Goal: Task Accomplishment & Management: Complete application form

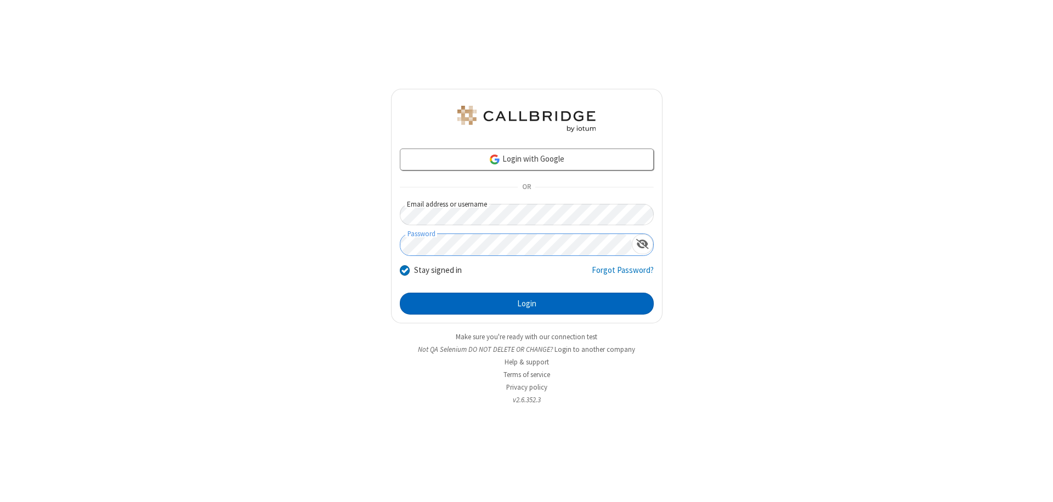
click at [527, 304] on button "Login" at bounding box center [527, 304] width 254 height 22
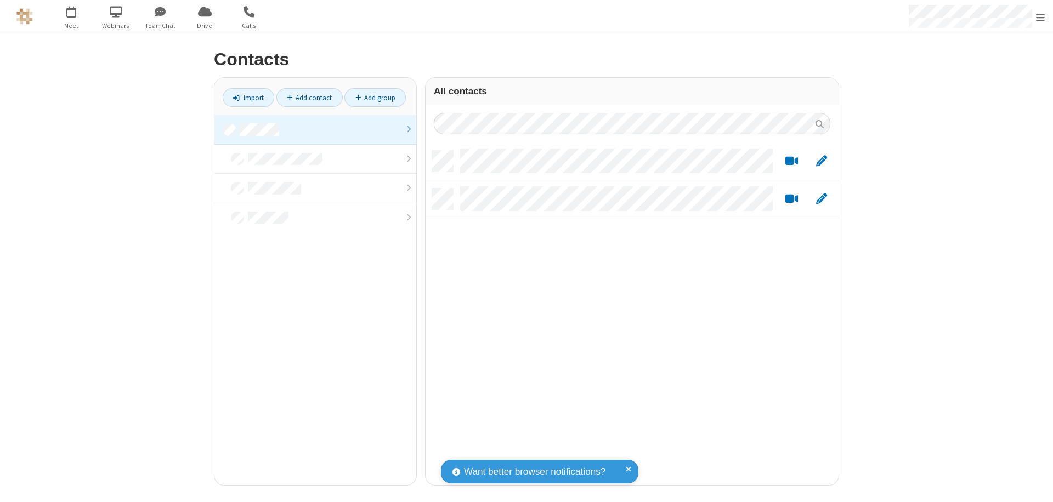
click at [315, 129] on link at bounding box center [315, 130] width 202 height 30
click at [309, 98] on link "Add contact" at bounding box center [309, 97] width 66 height 19
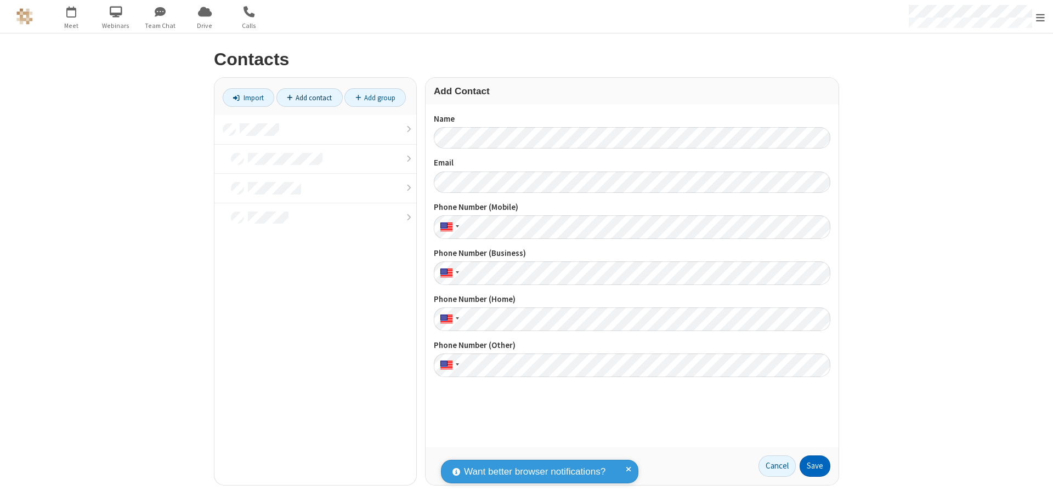
click at [815, 466] on button "Save" at bounding box center [815, 467] width 31 height 22
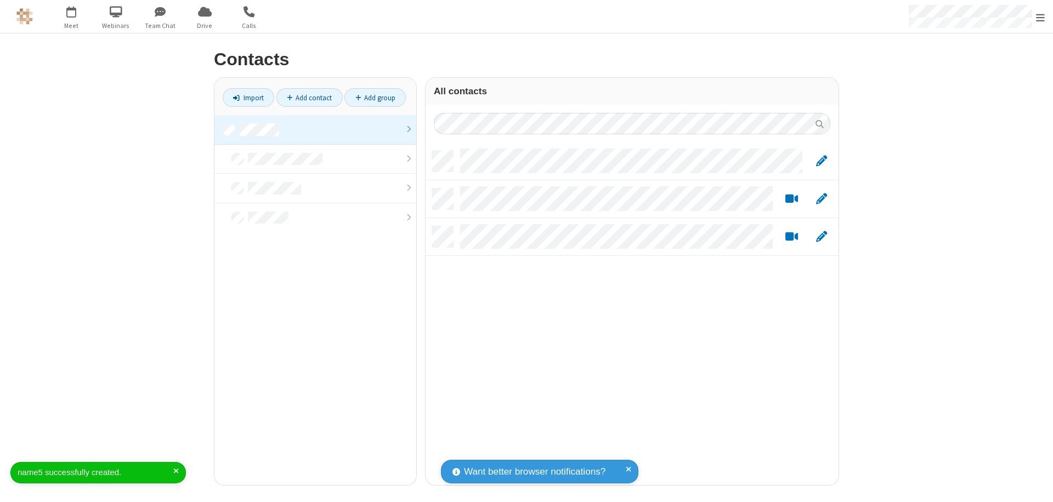
scroll to position [335, 405]
